Goal: Navigation & Orientation: Find specific page/section

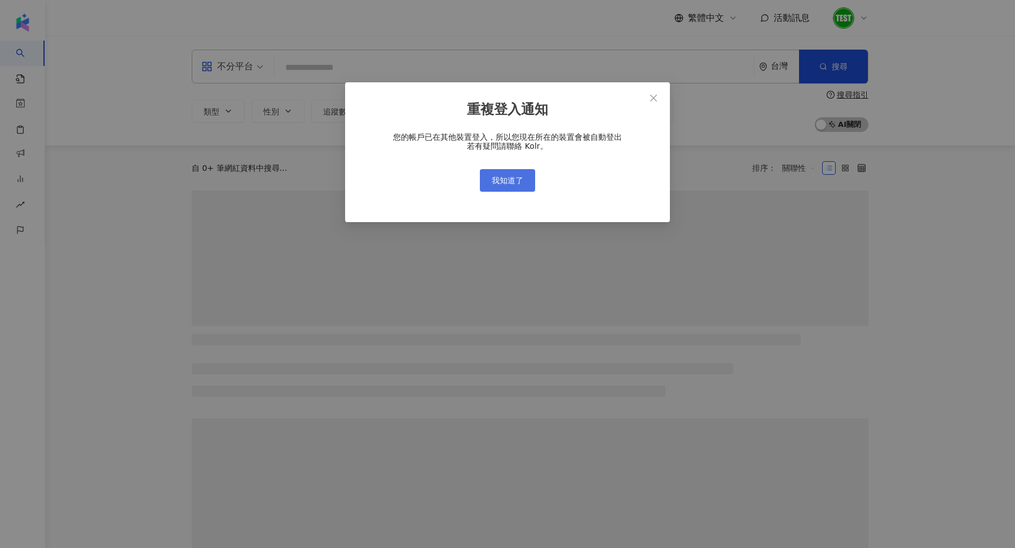
click at [485, 187] on button "我知道了" at bounding box center [507, 180] width 55 height 23
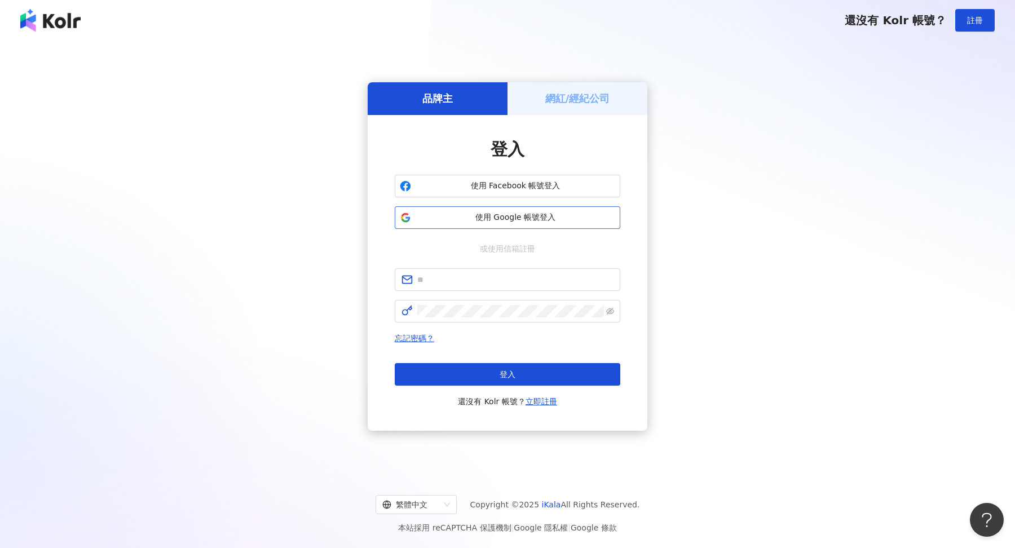
click at [515, 219] on span "使用 Google 帳號登入" at bounding box center [516, 217] width 200 height 11
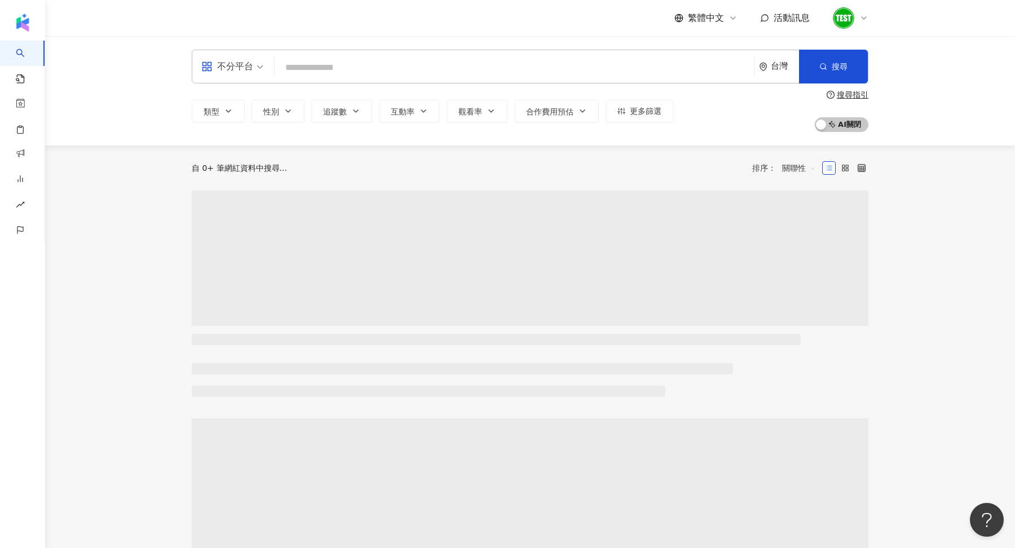
click at [381, 74] on input "search" at bounding box center [514, 67] width 470 height 21
